Goal: Communication & Community: Answer question/provide support

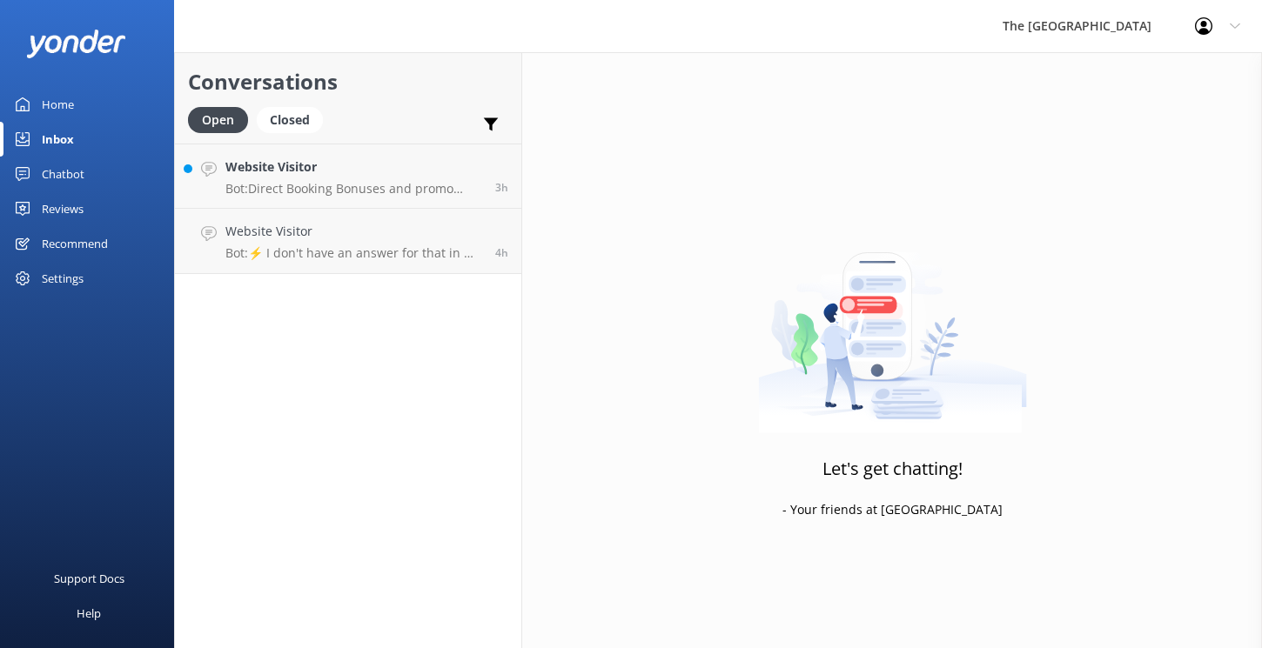
click at [385, 192] on p "Bot: Direct Booking Bonuses and promo codes can be found by visiting our websit…" at bounding box center [353, 189] width 257 height 16
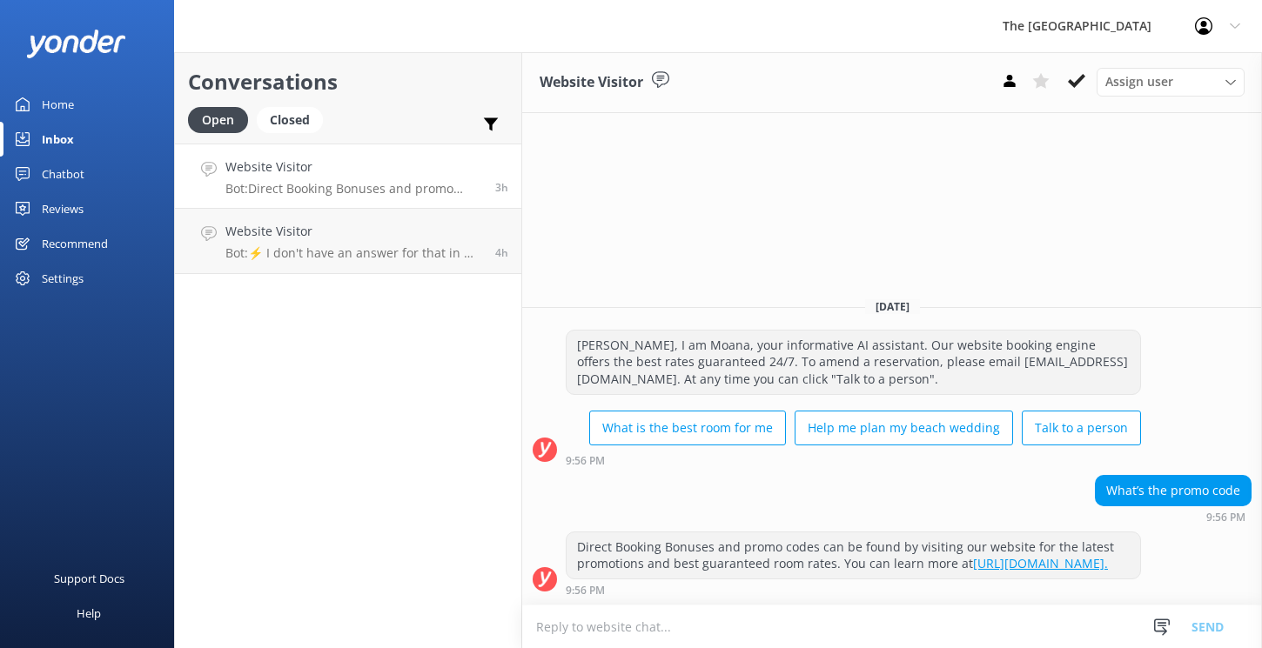
click at [385, 192] on p "Bot: Direct Booking Bonuses and promo codes can be found by visiting our websit…" at bounding box center [353, 189] width 257 height 16
